Goal: Answer question/provide support

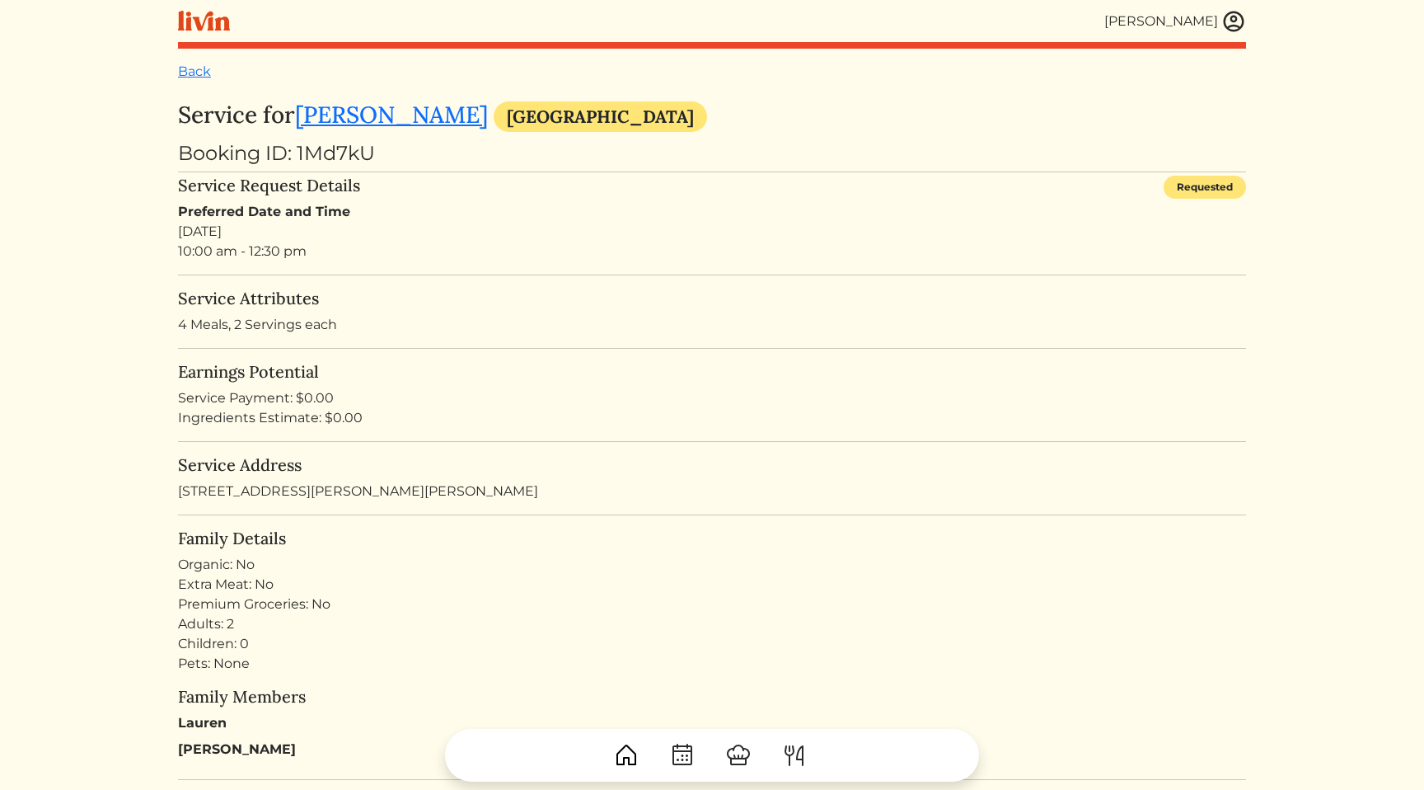
click at [723, 294] on h5 "Service Attributes" at bounding box center [712, 298] width 1068 height 20
click at [574, 318] on p "4 Meals, 2 Servings each" at bounding box center [712, 325] width 1068 height 20
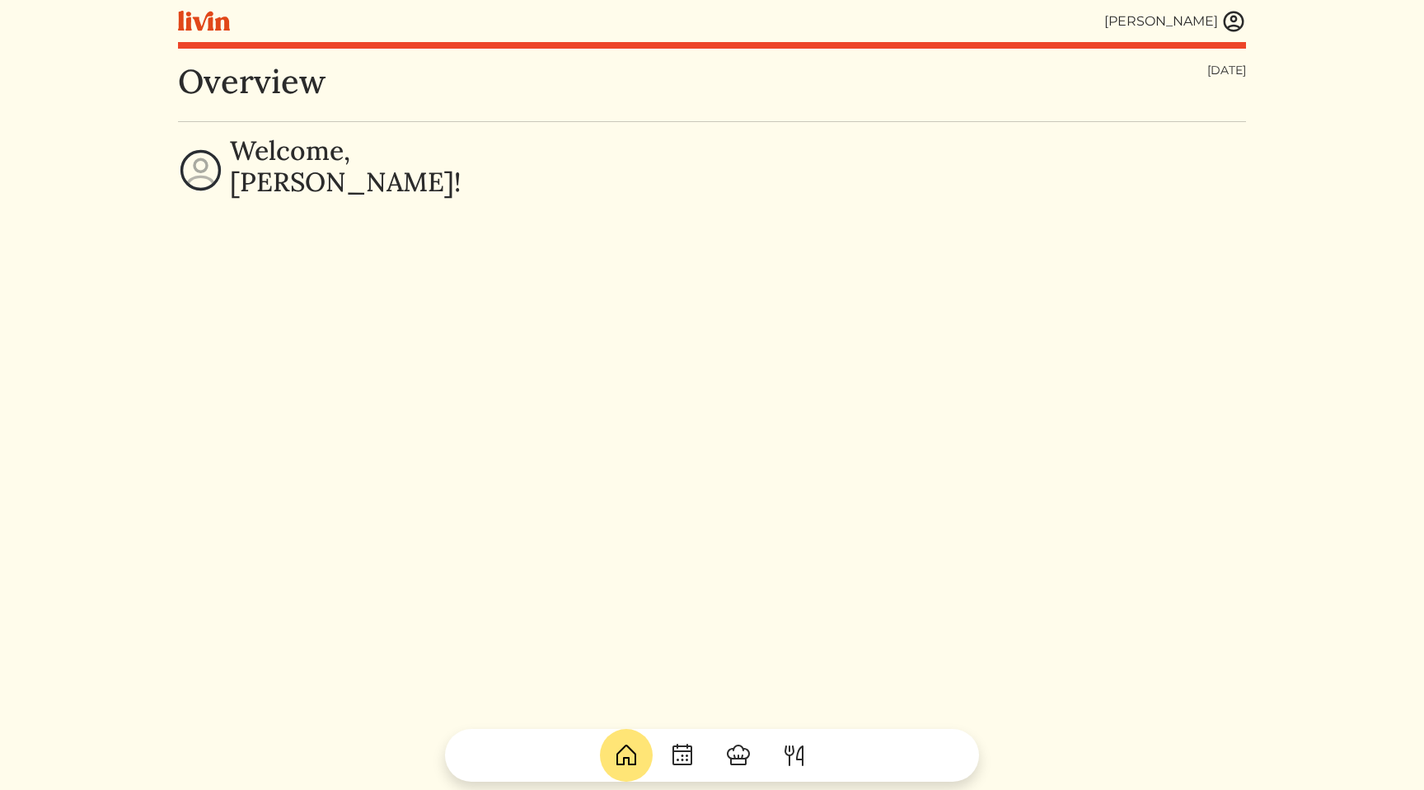
click at [1242, 16] on img at bounding box center [1233, 21] width 25 height 25
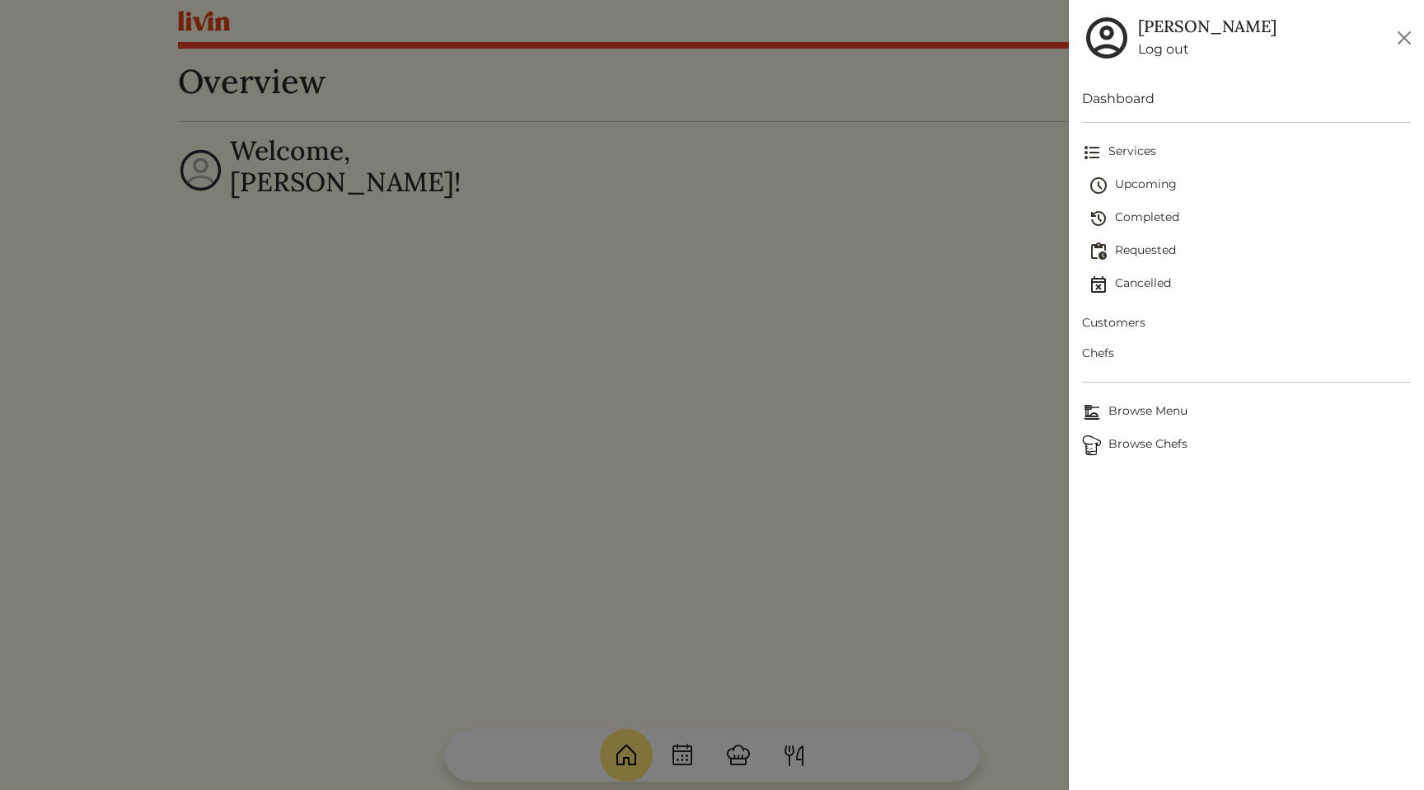
click at [1130, 323] on span "Customers" at bounding box center [1246, 322] width 329 height 17
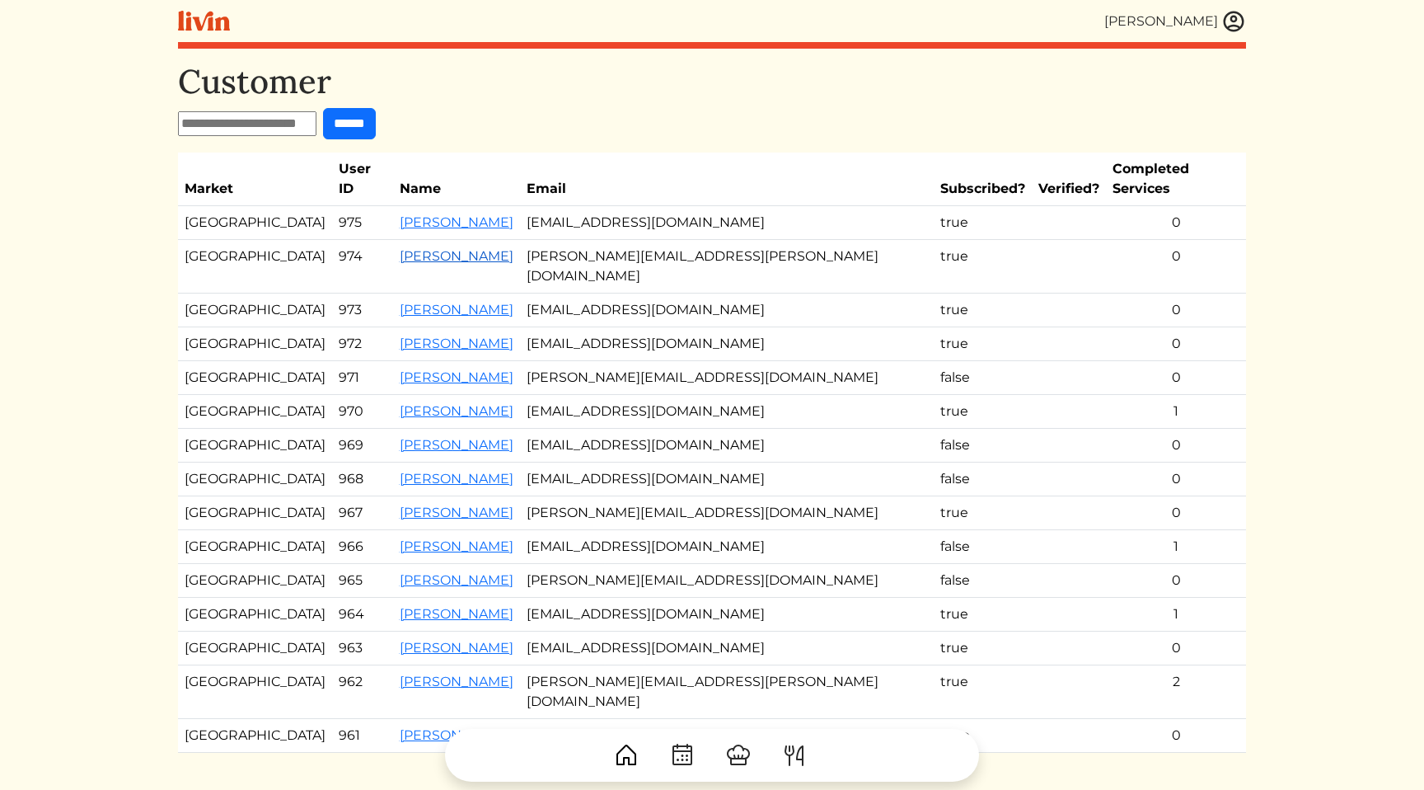
click at [434, 248] on link "Brittany Crockett" at bounding box center [457, 256] width 114 height 16
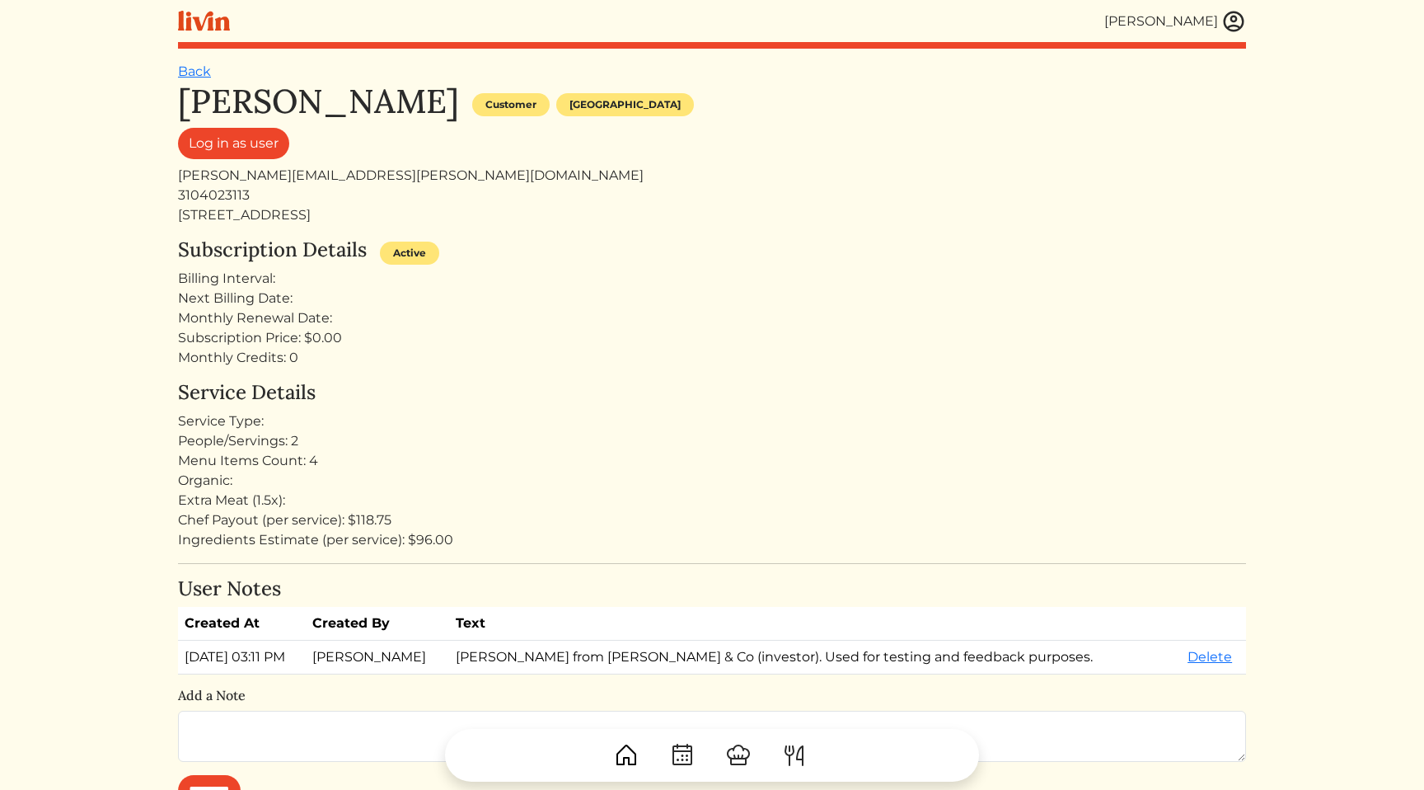
click at [127, 223] on html "Calvin Wang Calvin Wang Log out Dashboard Services Upcoming Completed Requested…" at bounding box center [712, 395] width 1424 height 790
click at [888, 335] on div "Subscription Price: $0.00" at bounding box center [712, 338] width 1068 height 20
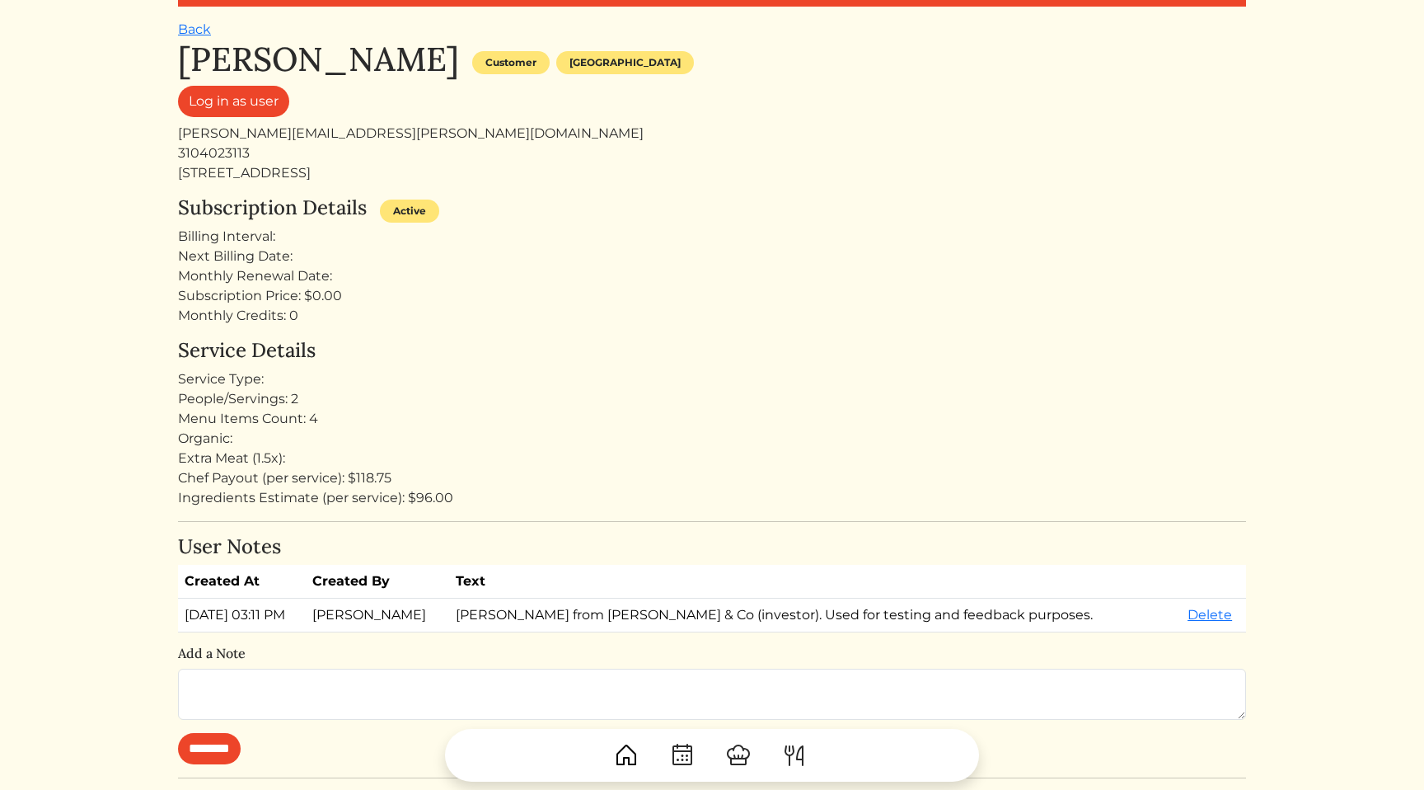
scroll to position [46, 0]
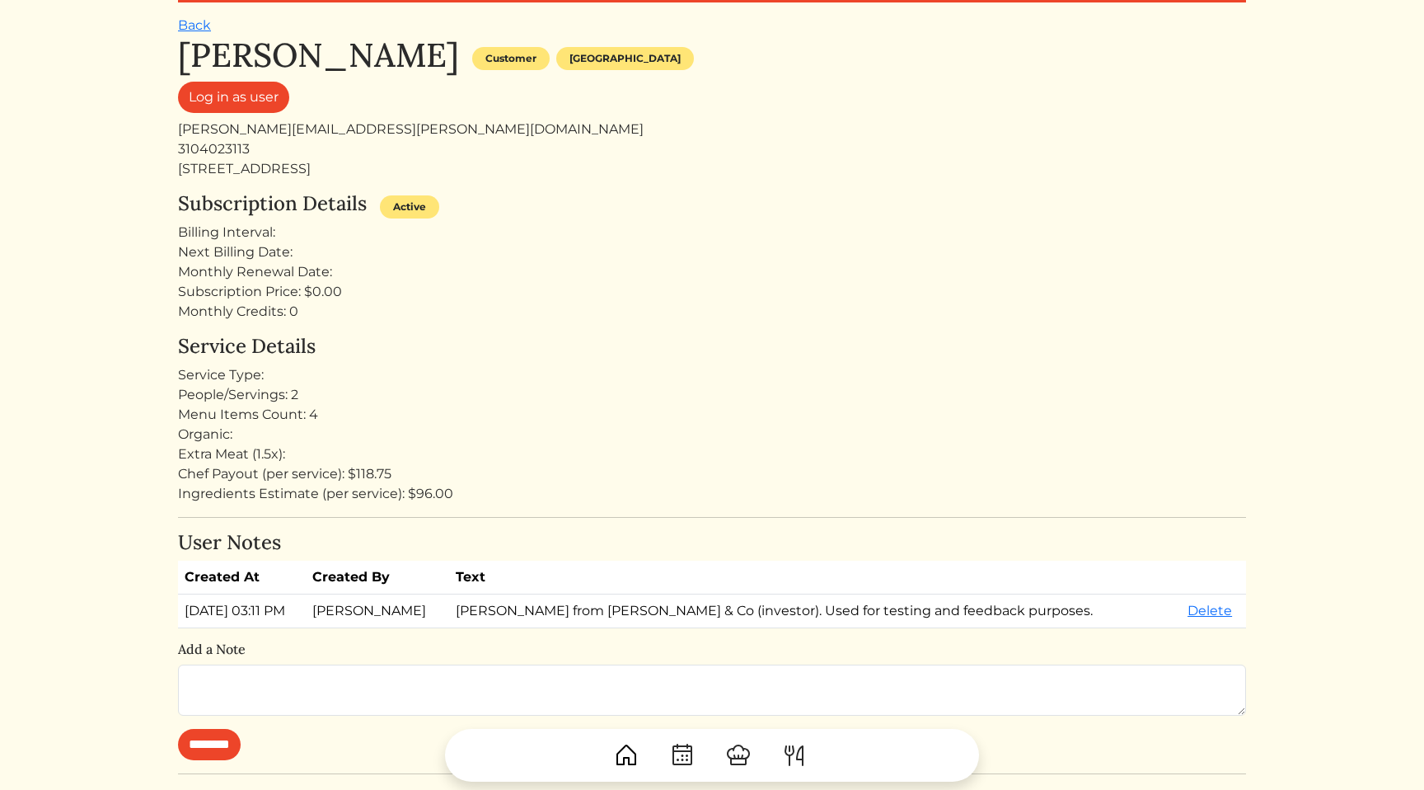
click at [779, 324] on div "[PERSON_NAME] Customer [GEOGRAPHIC_DATA] Log in as user [PERSON_NAME][EMAIL_ADD…" at bounding box center [712, 630] width 1068 height 1191
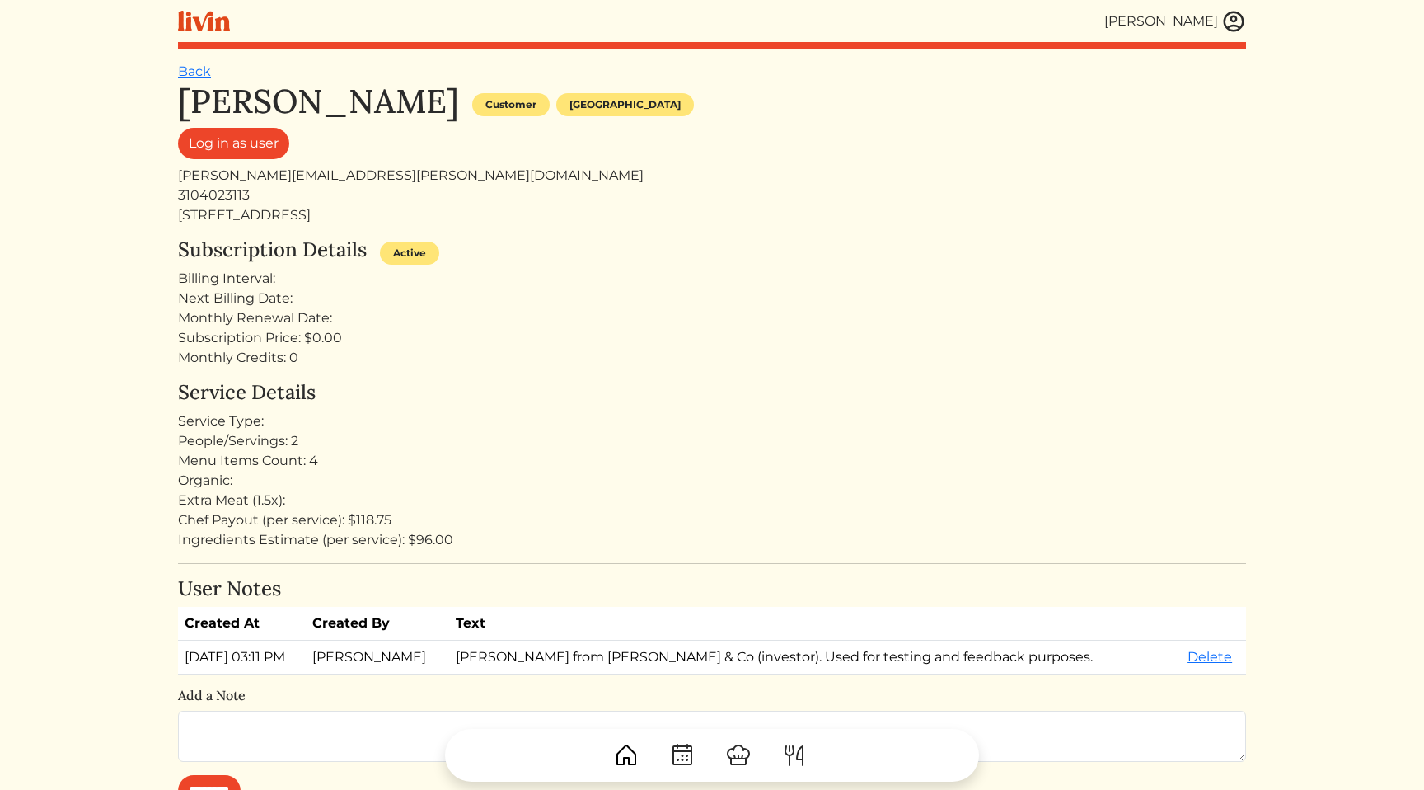
scroll to position [46, 0]
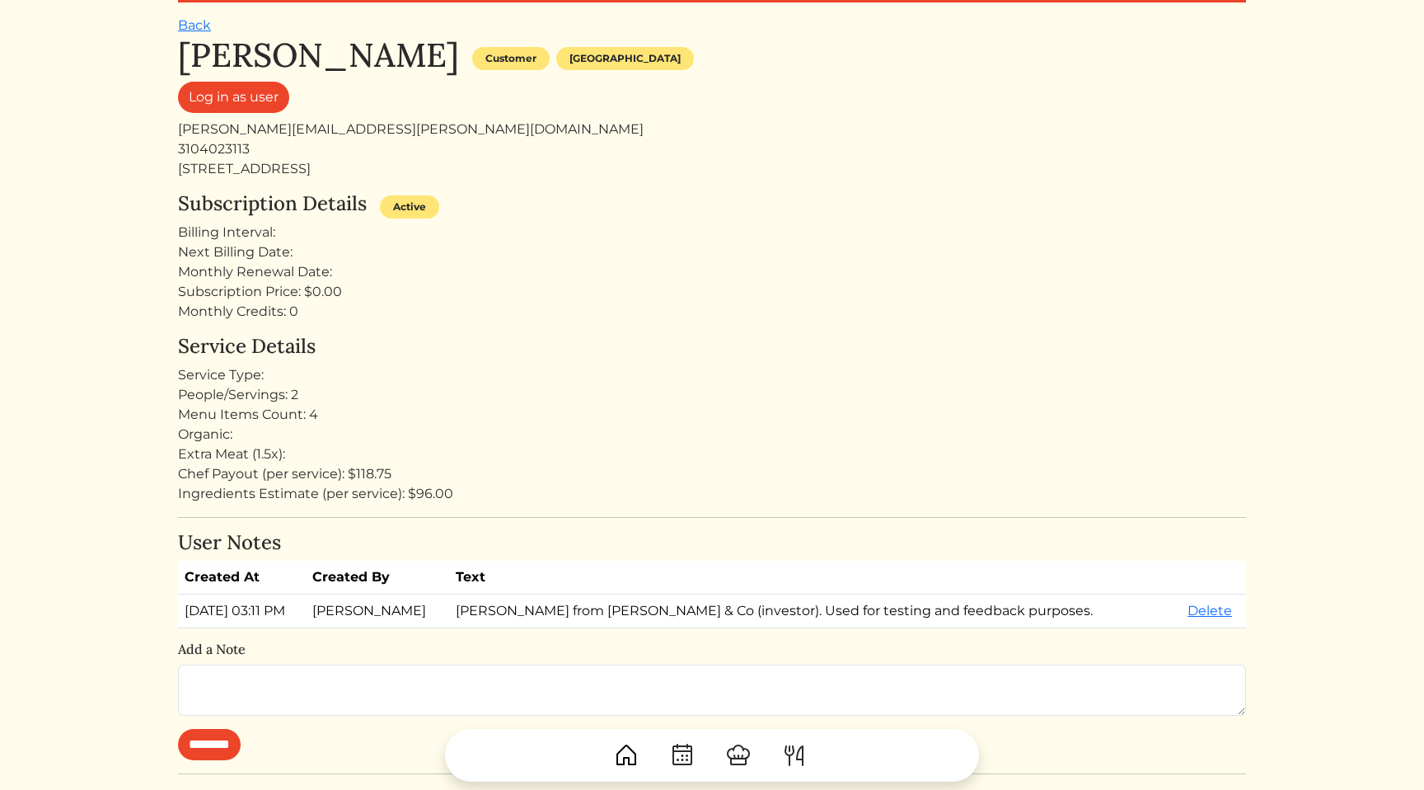
click at [794, 322] on div "Brittany Crockett Customer Los angeles Log in as user brittany@slauson.co 31040…" at bounding box center [712, 630] width 1068 height 1191
click at [237, 103] on link "Log in as user" at bounding box center [233, 97] width 111 height 31
